Goal: Transaction & Acquisition: Book appointment/travel/reservation

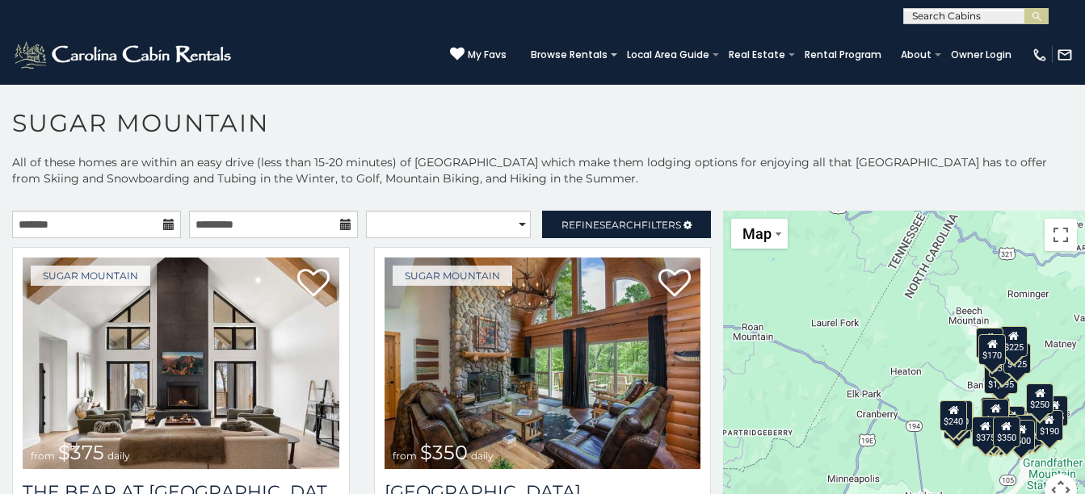
scroll to position [9, 0]
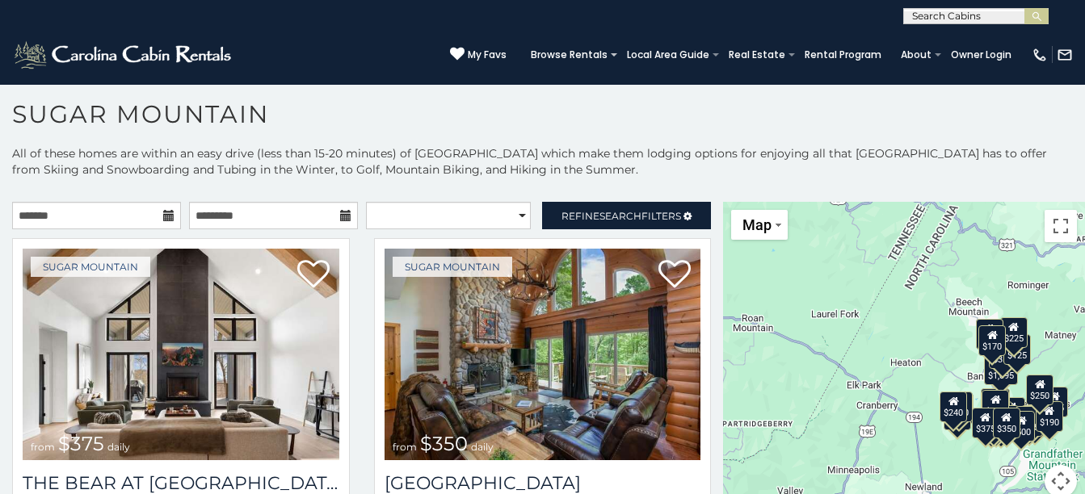
click at [164, 211] on icon at bounding box center [168, 215] width 11 height 11
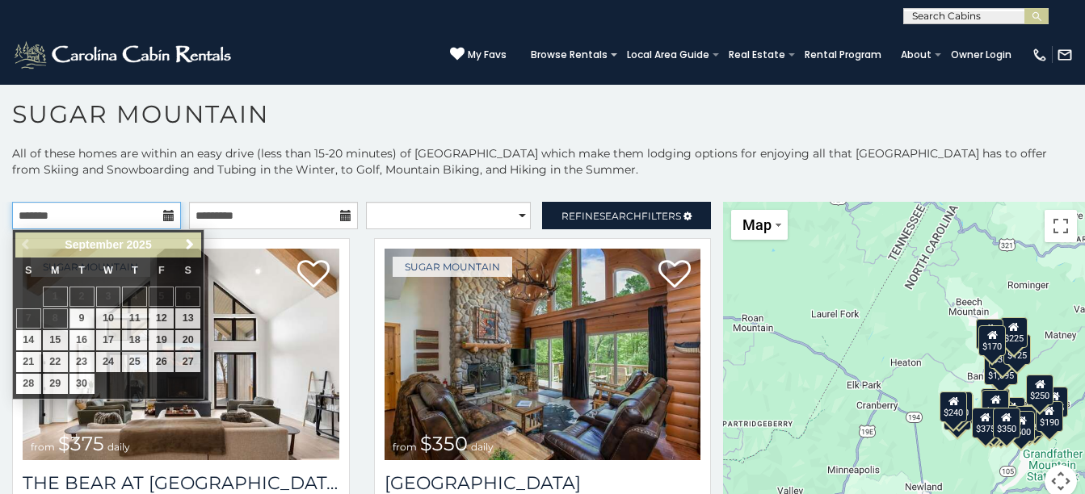
click at [118, 212] on input "text" at bounding box center [96, 215] width 169 height 27
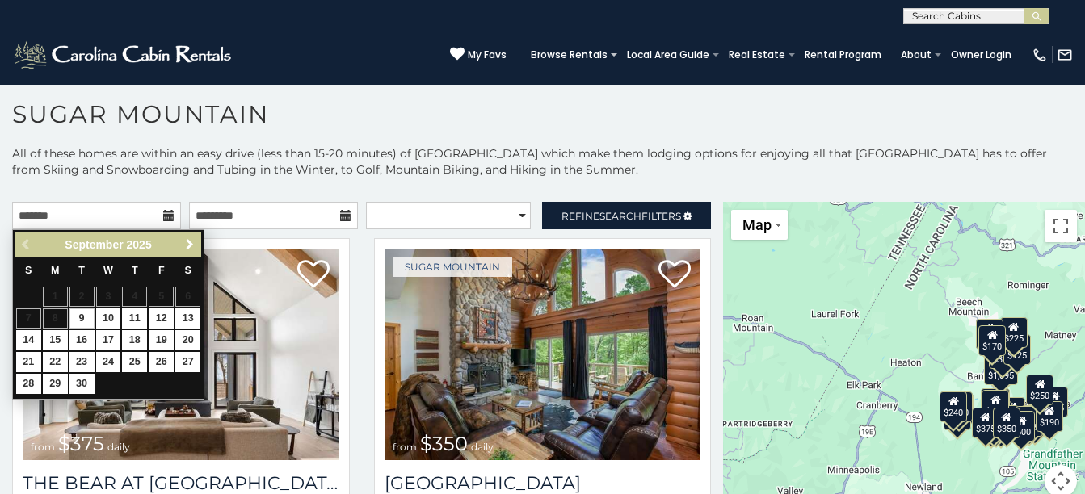
click at [187, 237] on link "Next" at bounding box center [189, 245] width 20 height 20
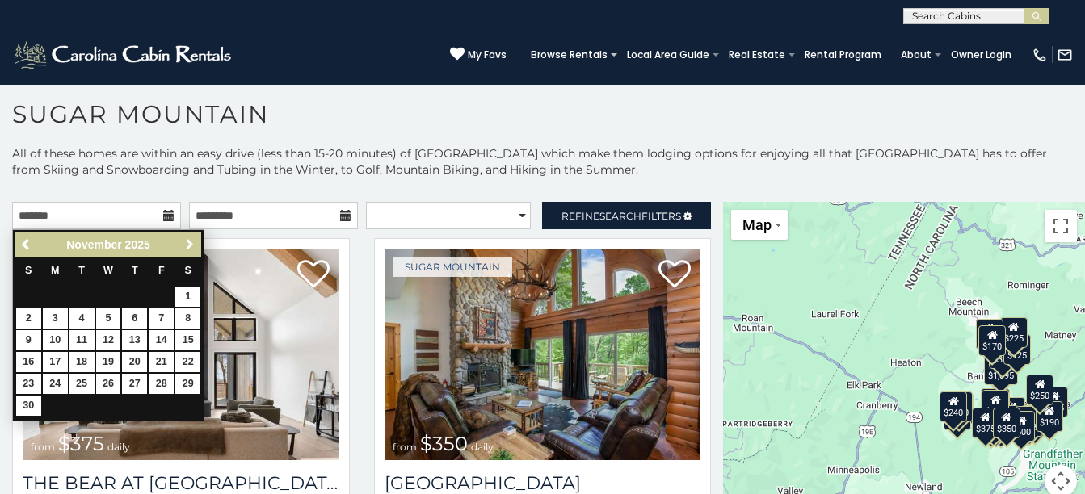
click at [187, 237] on link "Next" at bounding box center [189, 245] width 20 height 20
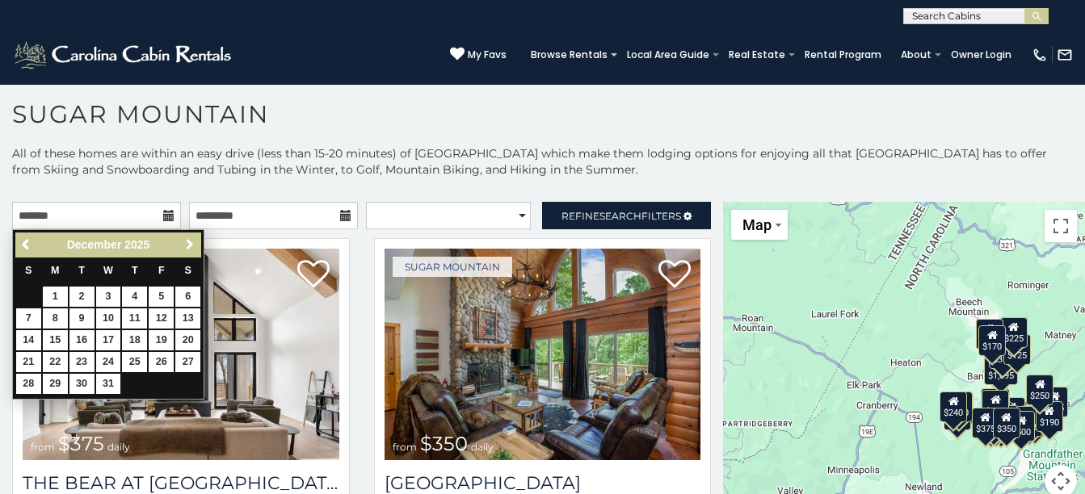
click at [187, 237] on link "Next" at bounding box center [189, 245] width 20 height 20
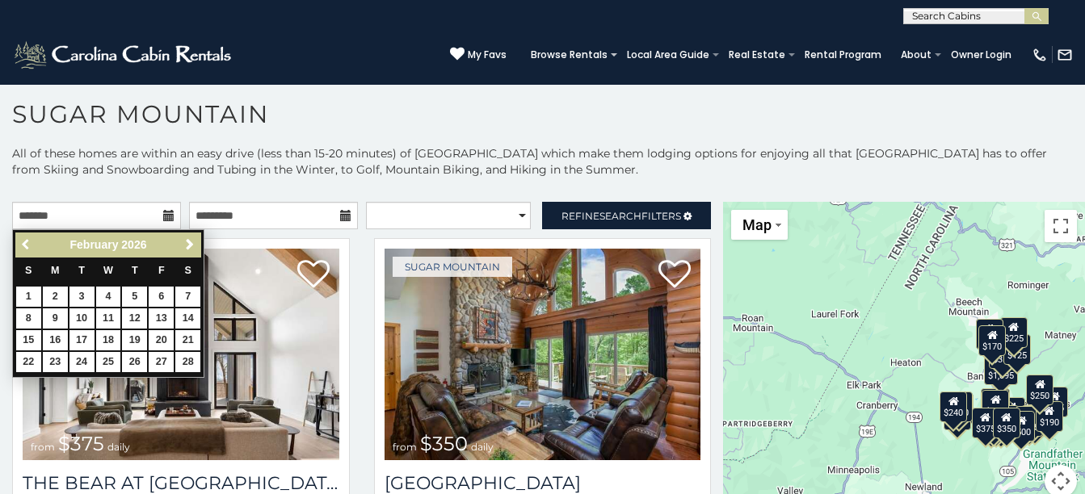
click at [30, 242] on span "Previous" at bounding box center [26, 244] width 13 height 13
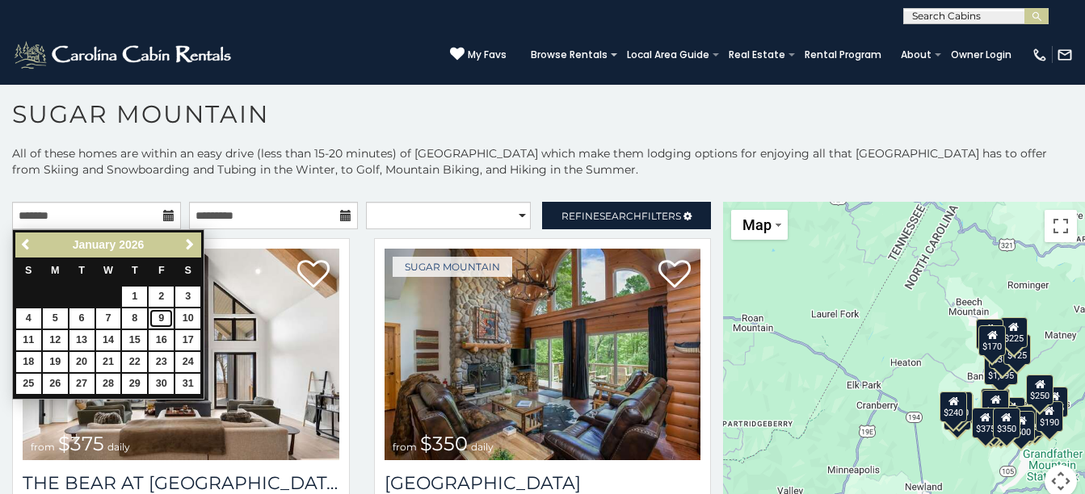
click at [160, 316] on link "9" at bounding box center [161, 319] width 25 height 20
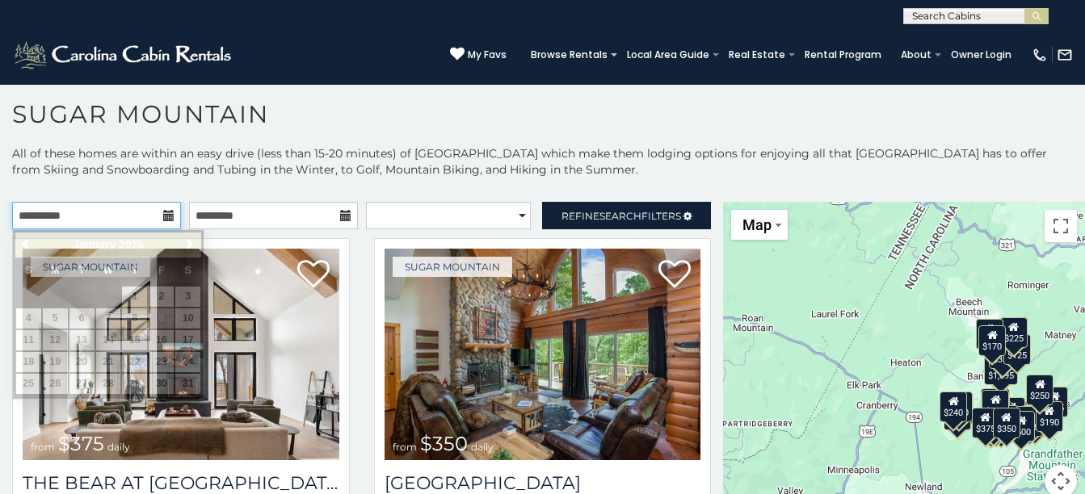
click at [89, 216] on input "**********" at bounding box center [96, 215] width 169 height 27
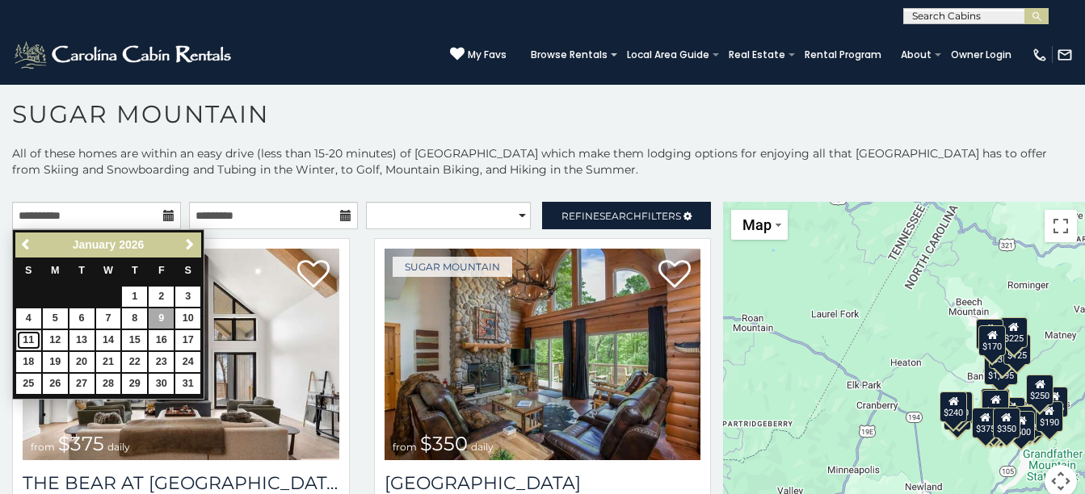
click at [31, 339] on link "11" at bounding box center [28, 340] width 25 height 20
click at [90, 216] on input "**********" at bounding box center [96, 215] width 169 height 27
click at [157, 314] on link "9" at bounding box center [161, 319] width 25 height 20
type input "**********"
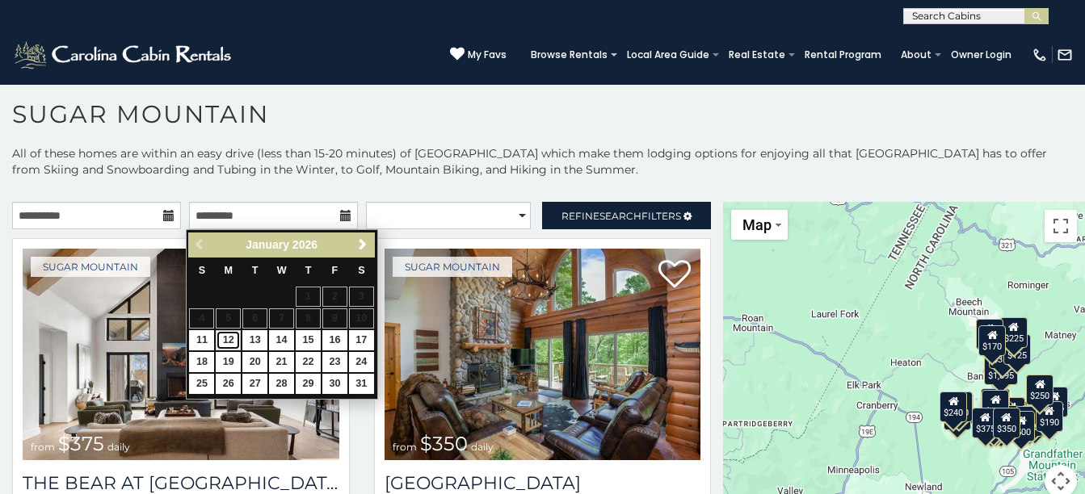
click at [231, 341] on link "12" at bounding box center [228, 340] width 25 height 20
type input "**********"
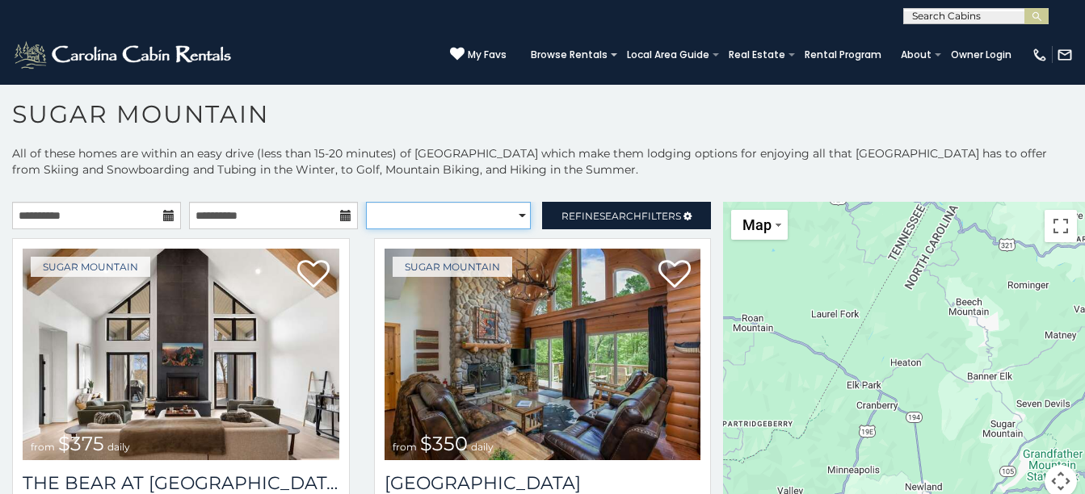
click at [505, 217] on select "**********" at bounding box center [449, 215] width 166 height 27
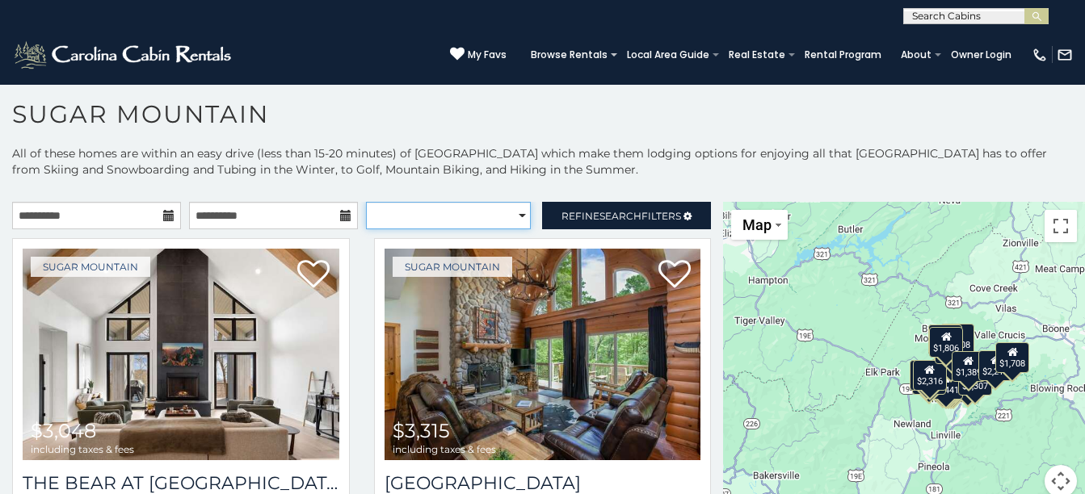
click at [505, 217] on select "**********" at bounding box center [449, 215] width 166 height 27
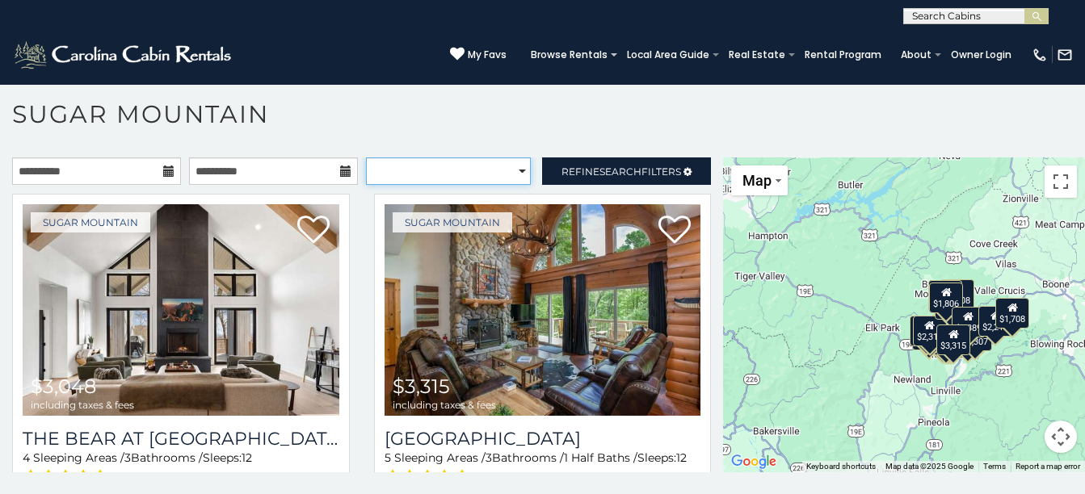
scroll to position [47, 0]
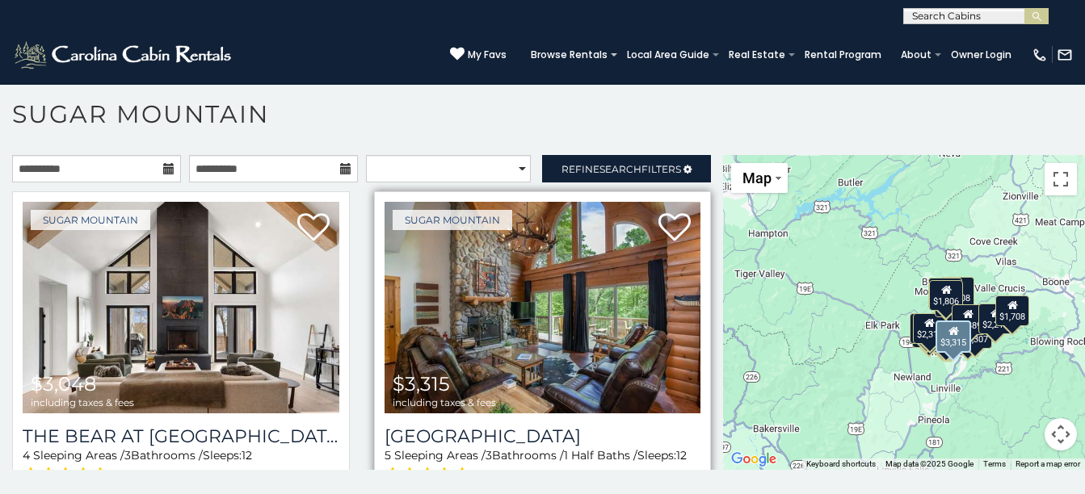
click at [560, 329] on img at bounding box center [542, 308] width 317 height 212
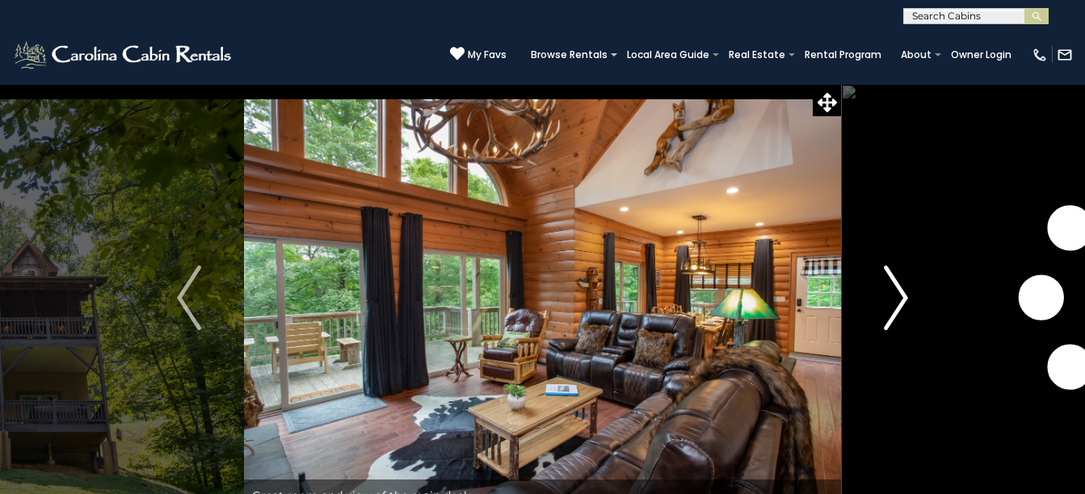
click at [908, 296] on img "Next" at bounding box center [896, 298] width 24 height 65
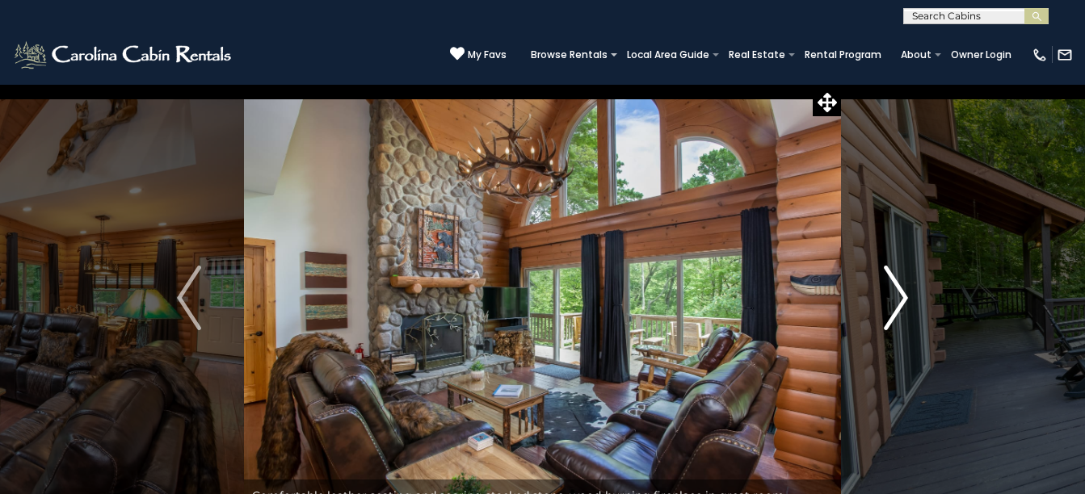
click at [908, 296] on img "Next" at bounding box center [896, 298] width 24 height 65
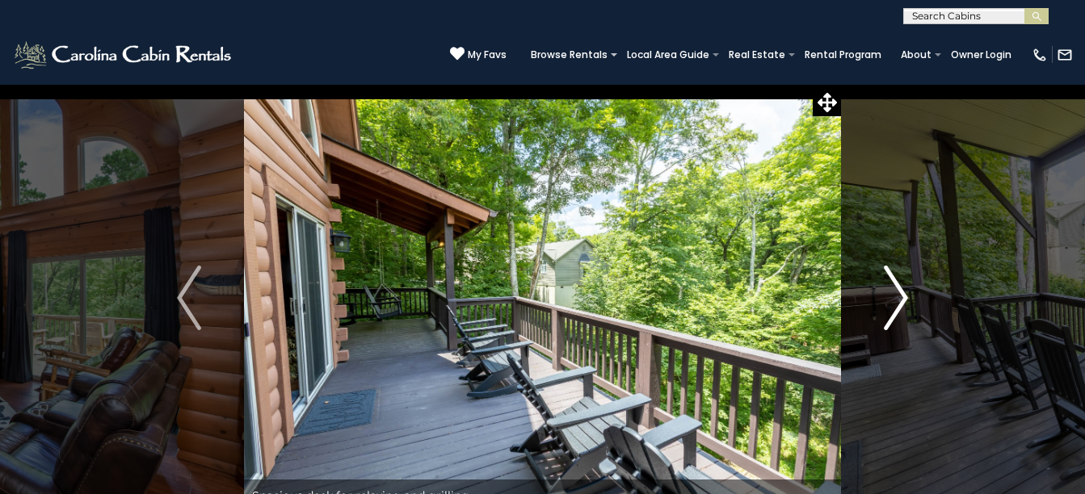
click at [908, 296] on img "Next" at bounding box center [896, 298] width 24 height 65
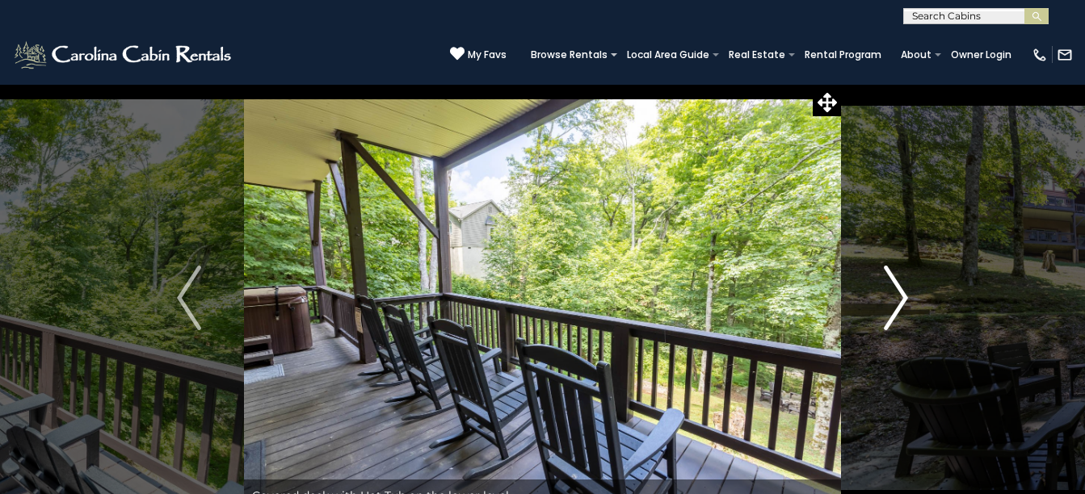
click at [908, 296] on img "Next" at bounding box center [896, 298] width 24 height 65
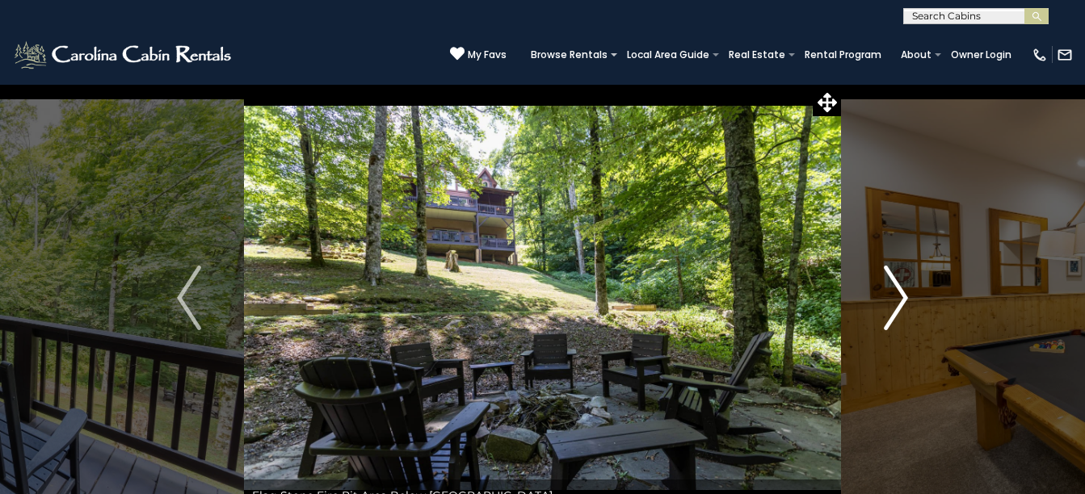
click at [908, 296] on img "Next" at bounding box center [896, 298] width 24 height 65
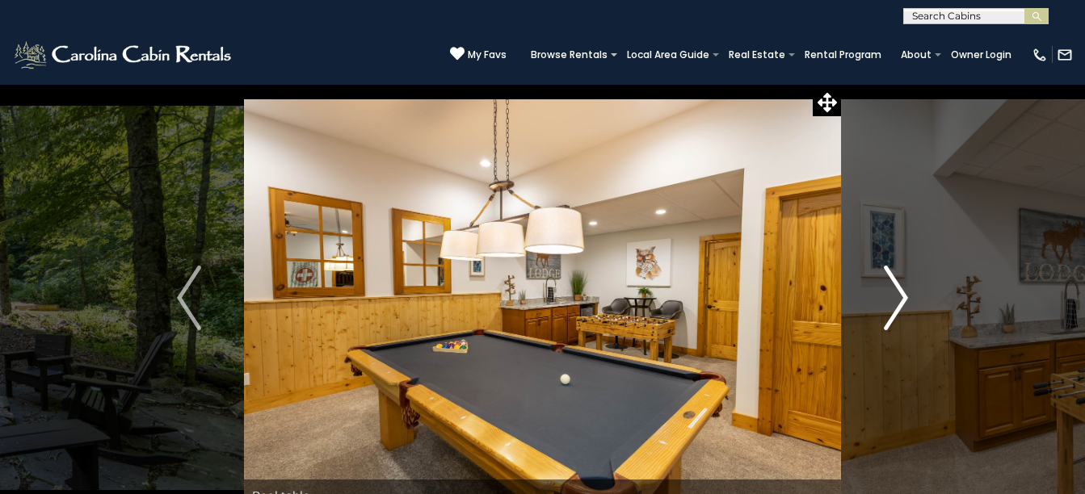
click at [908, 296] on img "Next" at bounding box center [896, 298] width 24 height 65
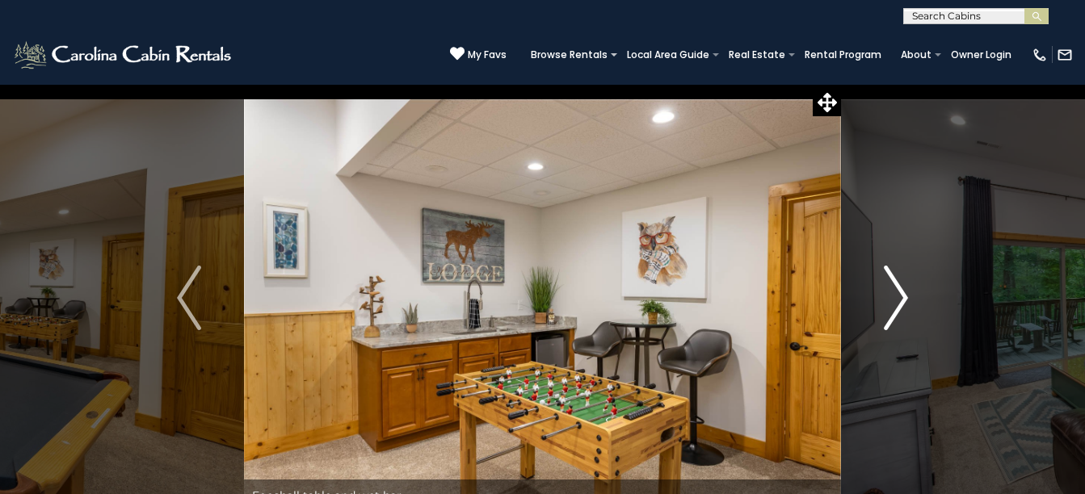
click at [908, 296] on img "Next" at bounding box center [896, 298] width 24 height 65
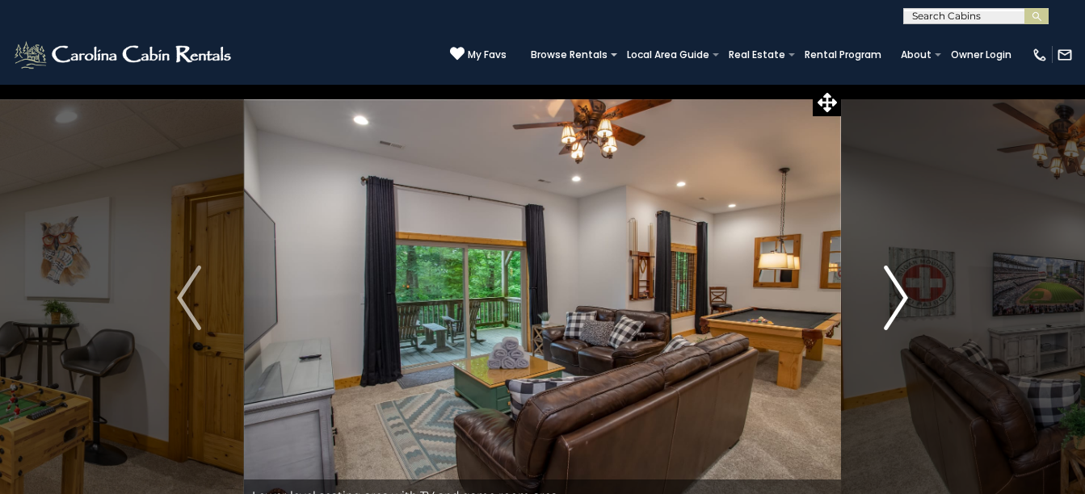
click at [908, 296] on img "Next" at bounding box center [896, 298] width 24 height 65
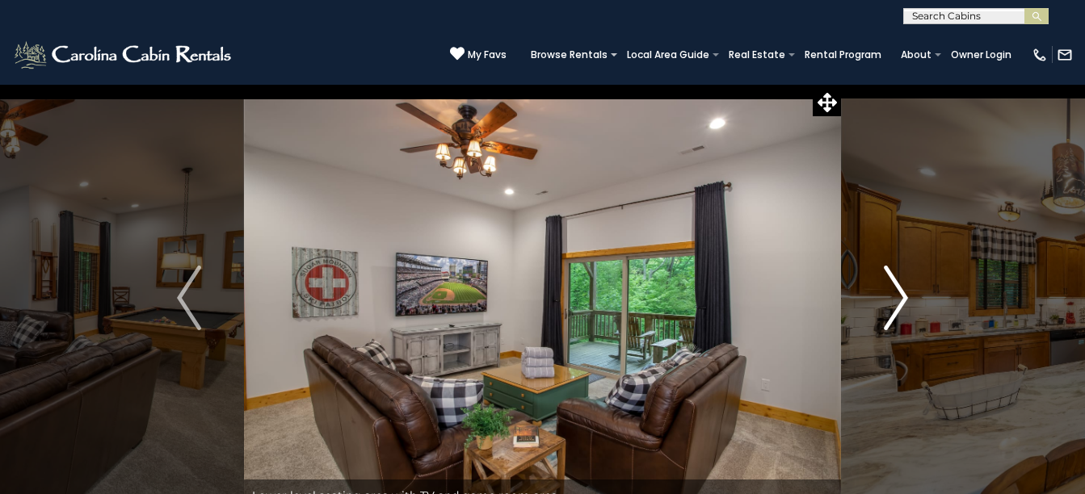
click at [908, 296] on img "Next" at bounding box center [896, 298] width 24 height 65
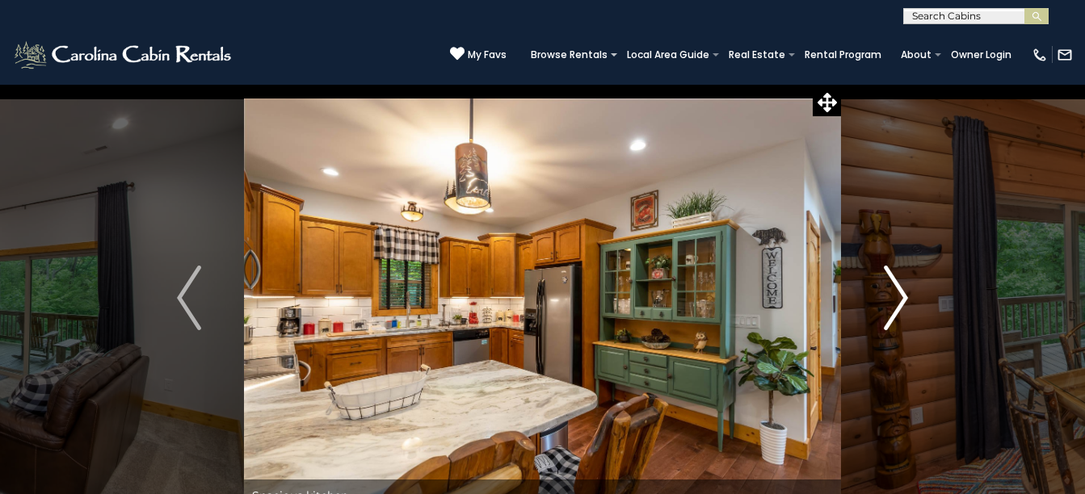
click at [908, 296] on img "Next" at bounding box center [896, 298] width 24 height 65
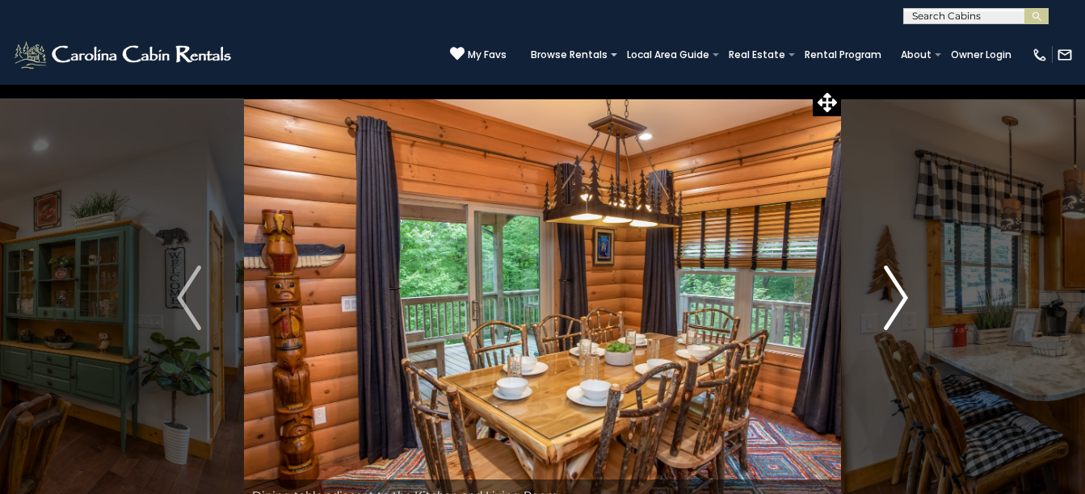
click at [908, 296] on img "Next" at bounding box center [896, 298] width 24 height 65
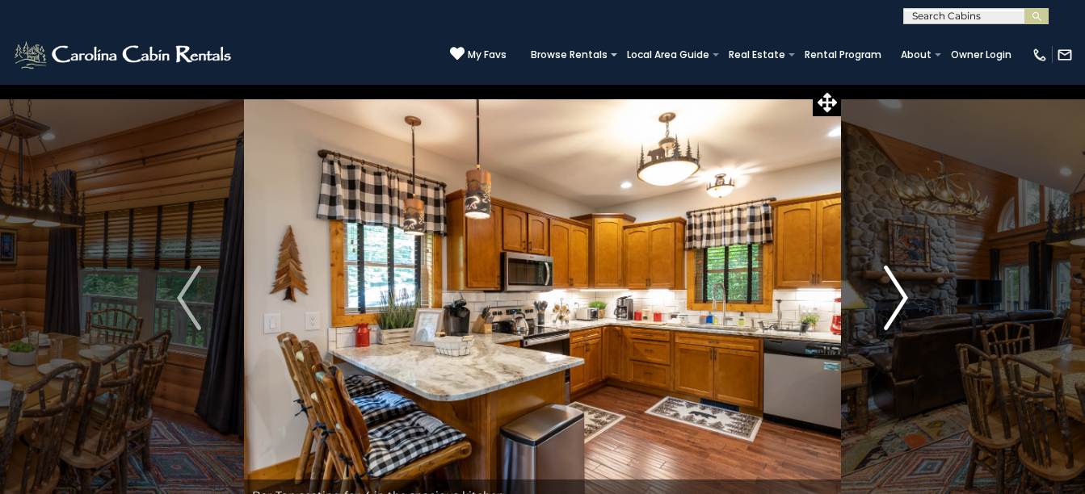
click at [908, 296] on img "Next" at bounding box center [896, 298] width 24 height 65
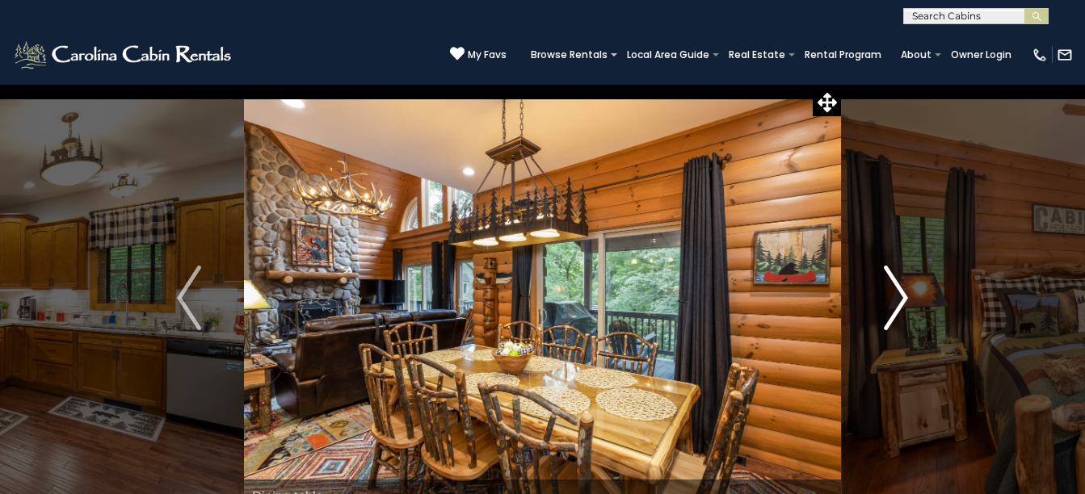
click at [908, 296] on img "Next" at bounding box center [896, 298] width 24 height 65
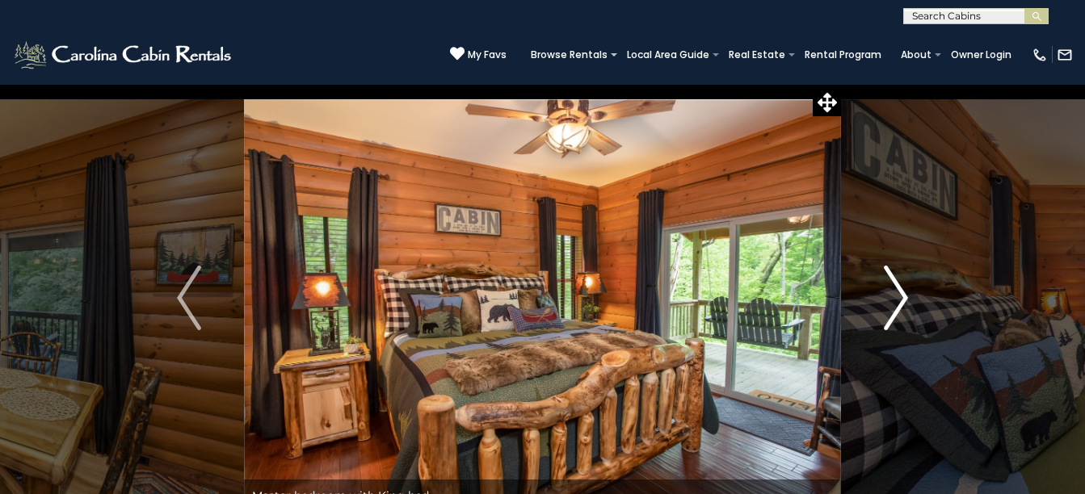
click at [908, 296] on img "Next" at bounding box center [896, 298] width 24 height 65
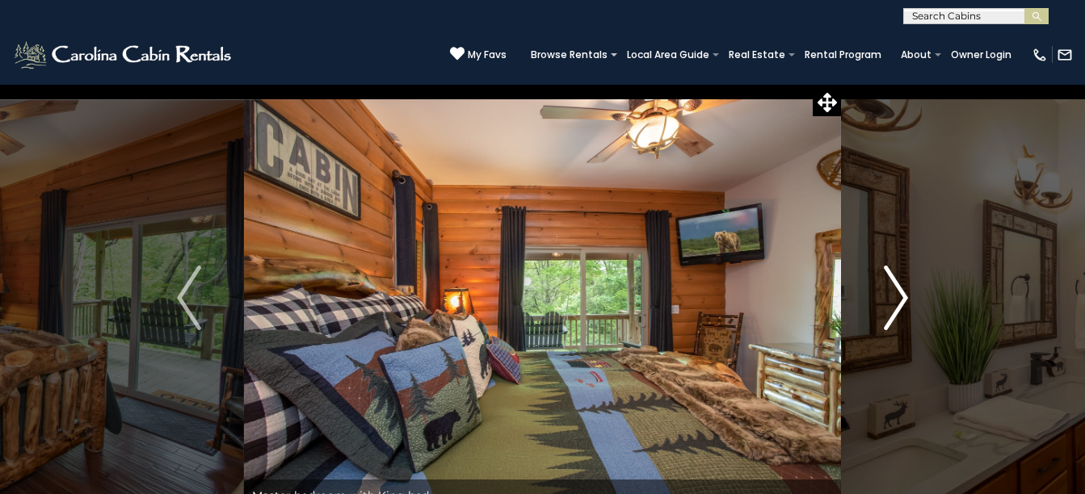
click at [908, 296] on img "Next" at bounding box center [896, 298] width 24 height 65
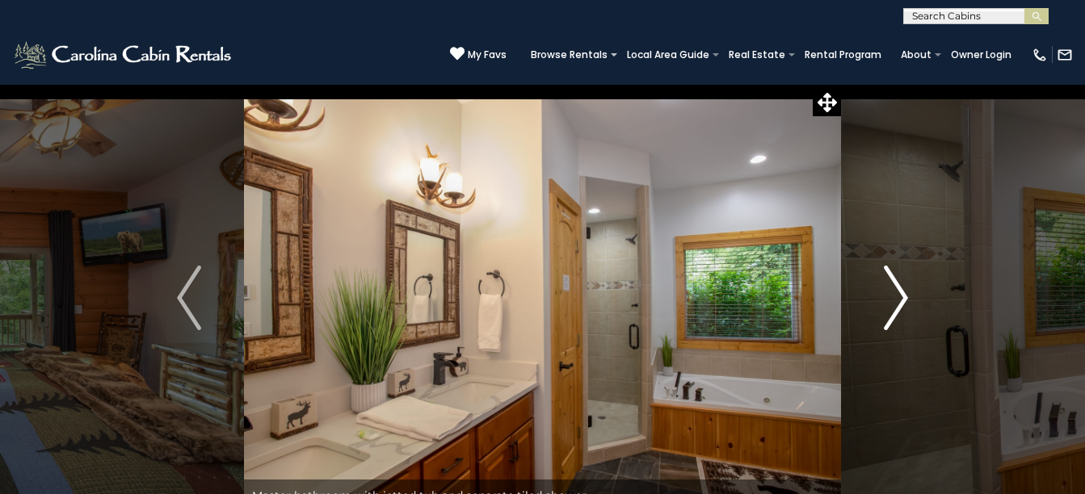
click at [908, 296] on img "Next" at bounding box center [896, 298] width 24 height 65
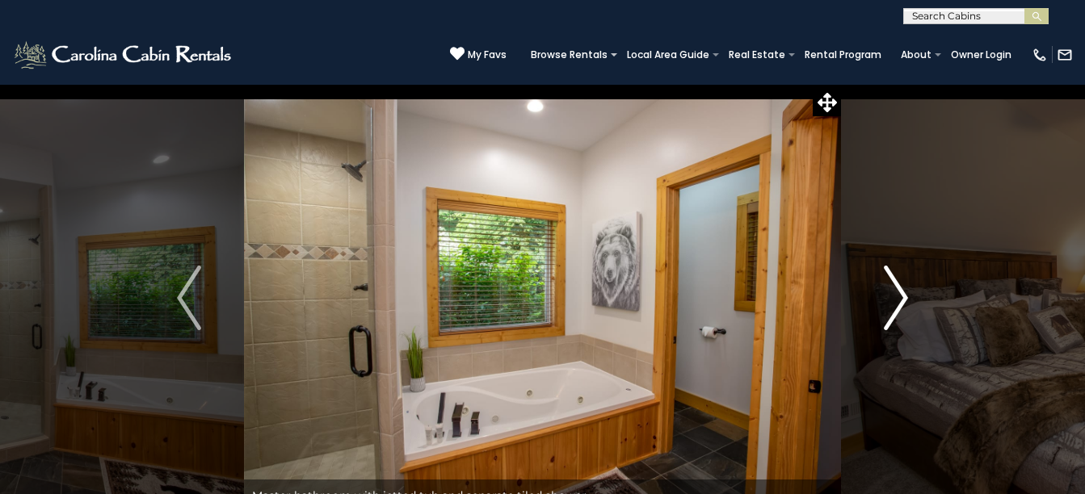
click at [908, 296] on img "Next" at bounding box center [896, 298] width 24 height 65
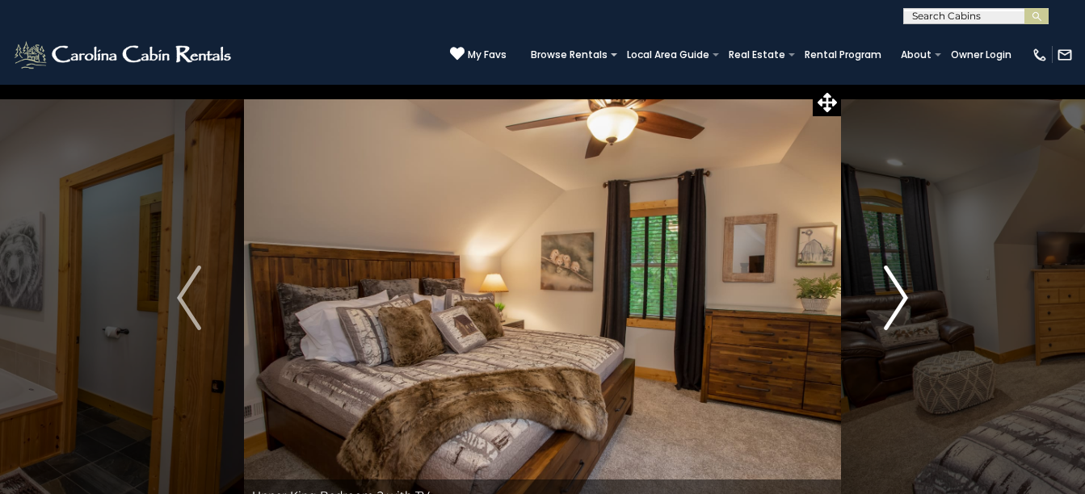
click at [908, 296] on img "Next" at bounding box center [896, 298] width 24 height 65
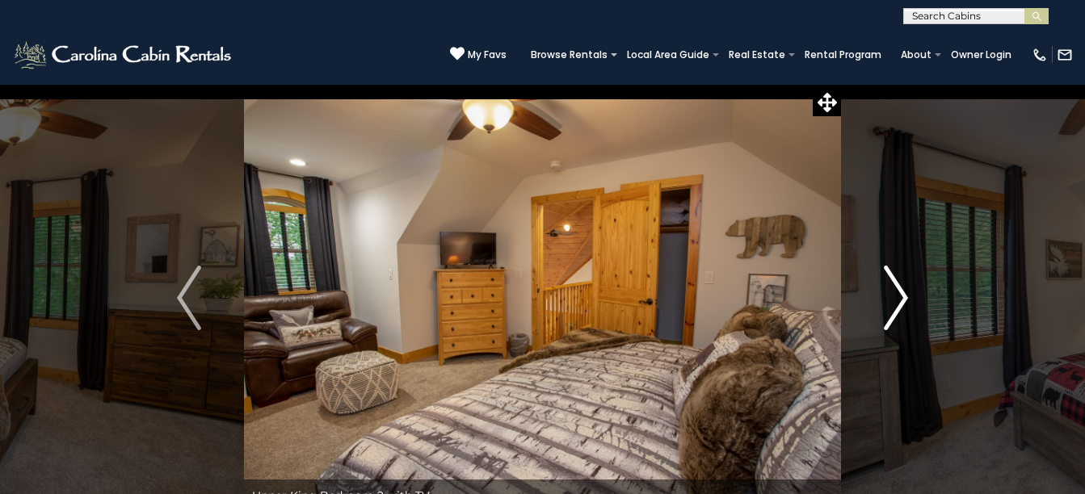
click at [908, 296] on img "Next" at bounding box center [896, 298] width 24 height 65
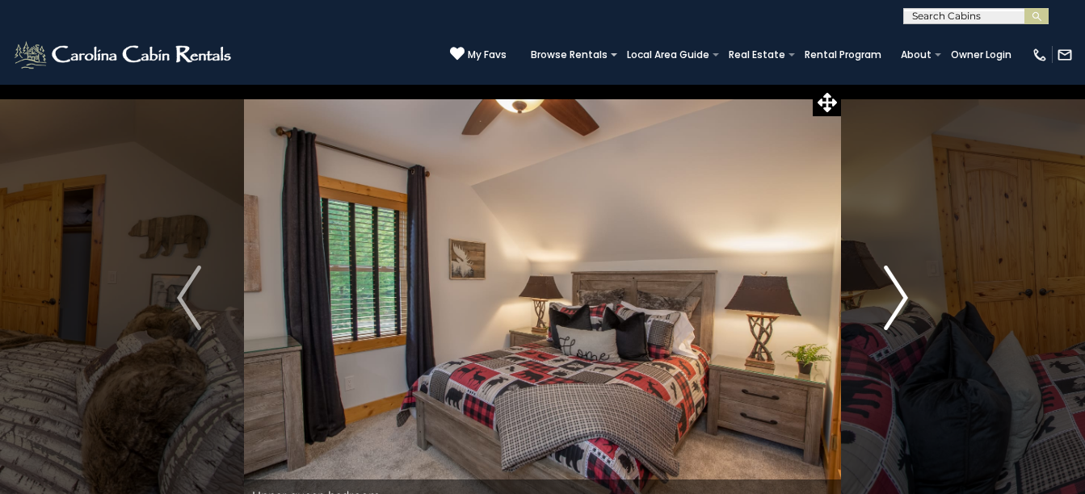
click at [908, 296] on img "Next" at bounding box center [896, 298] width 24 height 65
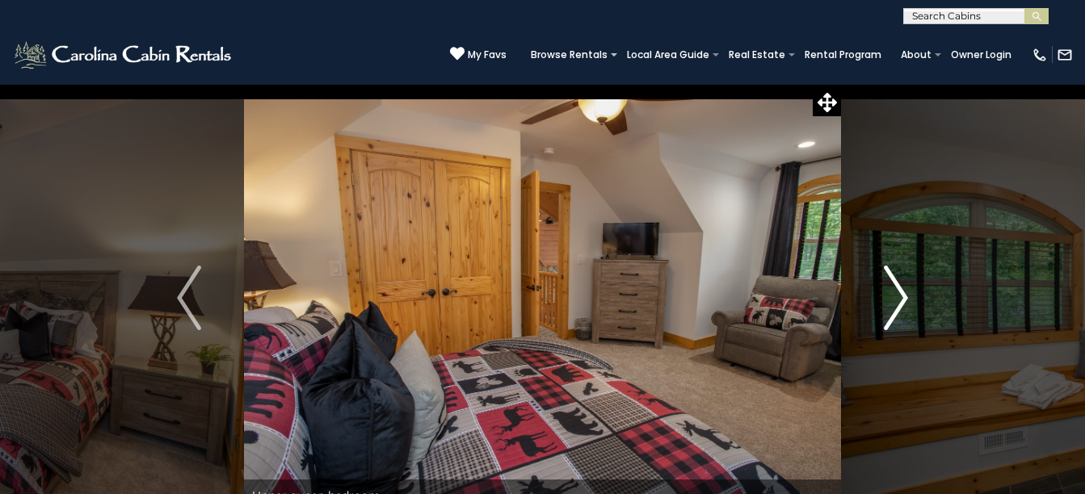
click at [908, 296] on img "Next" at bounding box center [896, 298] width 24 height 65
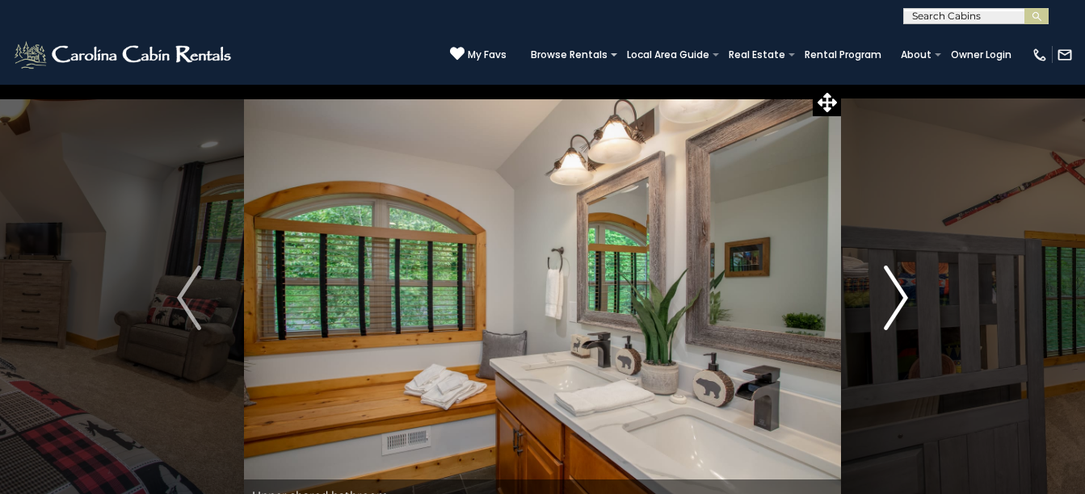
click at [908, 296] on img "Next" at bounding box center [896, 298] width 24 height 65
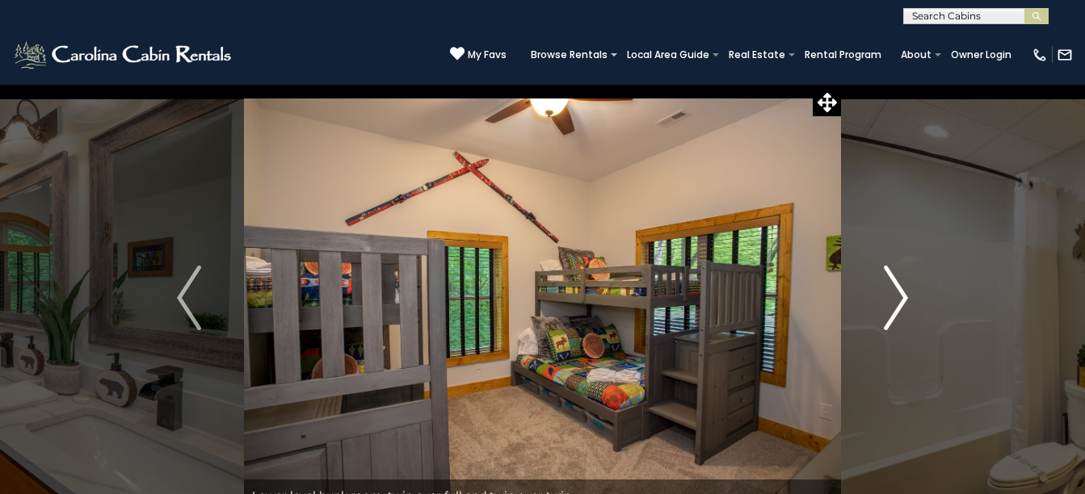
click at [908, 296] on img "Next" at bounding box center [896, 298] width 24 height 65
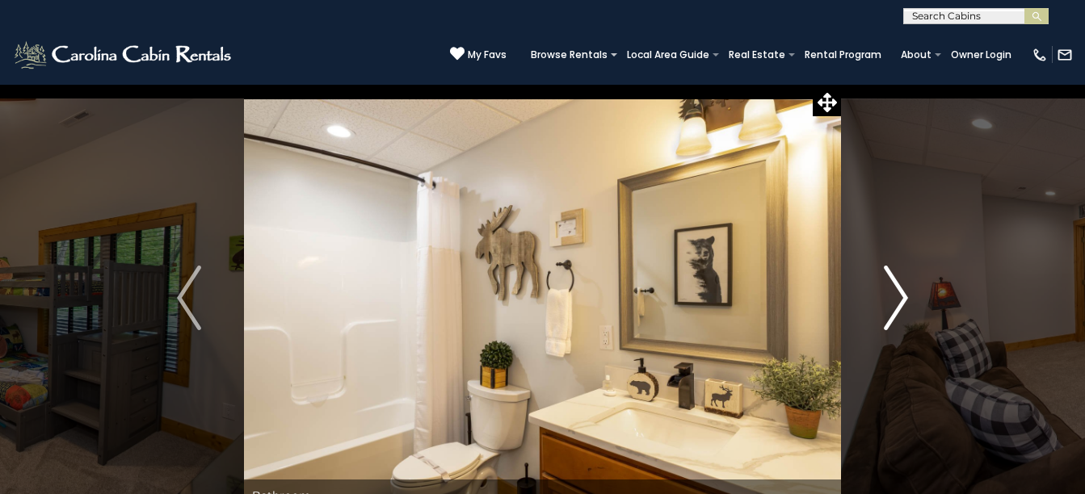
click at [908, 296] on img "Next" at bounding box center [896, 298] width 24 height 65
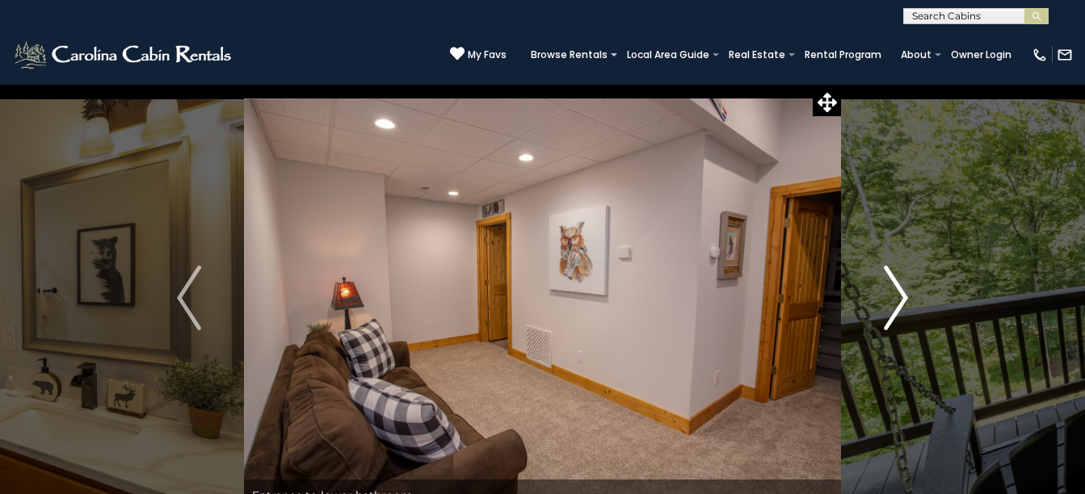
click at [908, 296] on img "Next" at bounding box center [896, 298] width 24 height 65
